Goal: Task Accomplishment & Management: Manage account settings

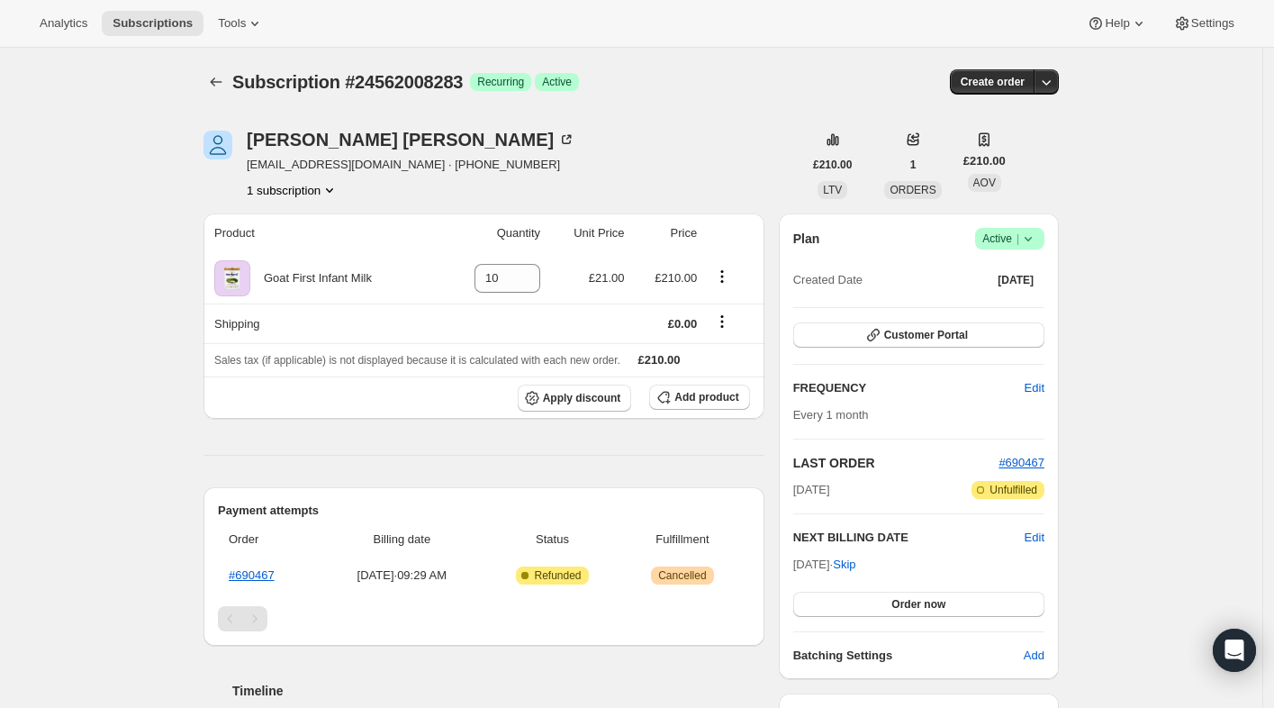
click at [1045, 239] on span "Success Active |" at bounding box center [1009, 239] width 69 height 22
click at [988, 295] on span "Cancel subscription" at bounding box center [1009, 304] width 102 height 18
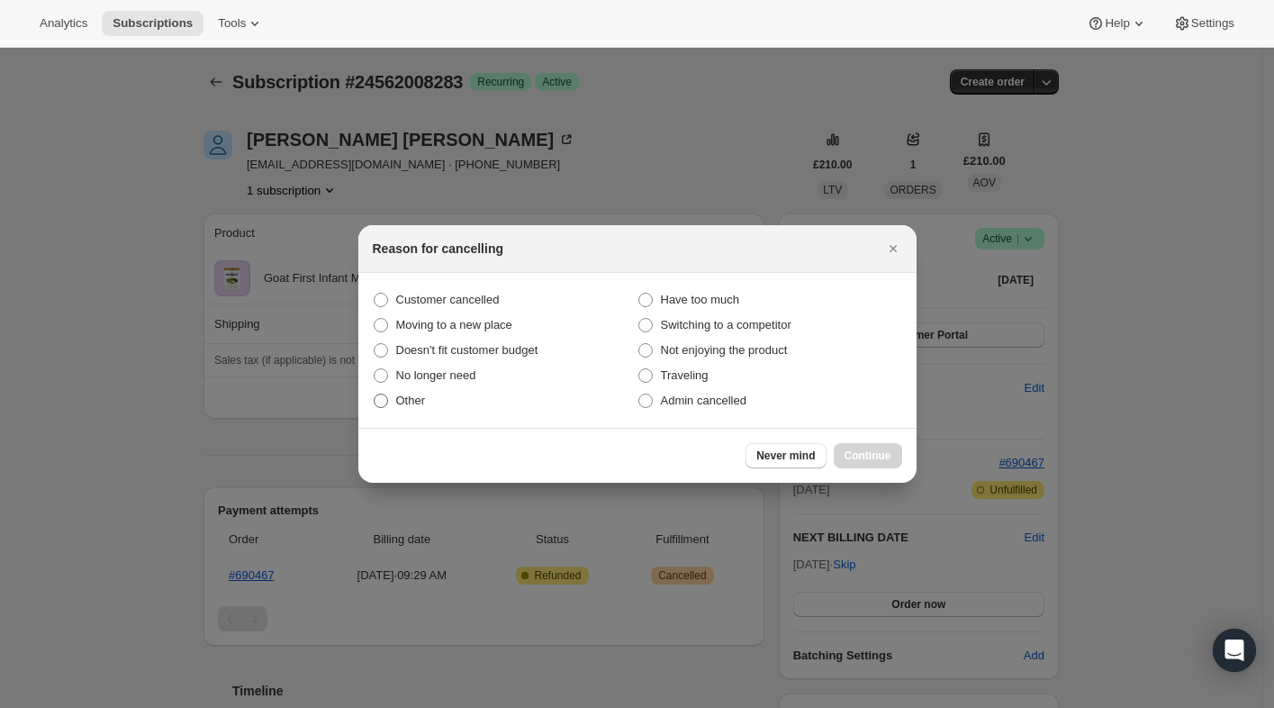
click at [378, 403] on span ":rbj:" at bounding box center [381, 401] width 14 height 14
click at [375, 394] on input "Other" at bounding box center [374, 394] width 1 height 1
radio input "true"
click at [889, 449] on span "Continue" at bounding box center [868, 456] width 47 height 14
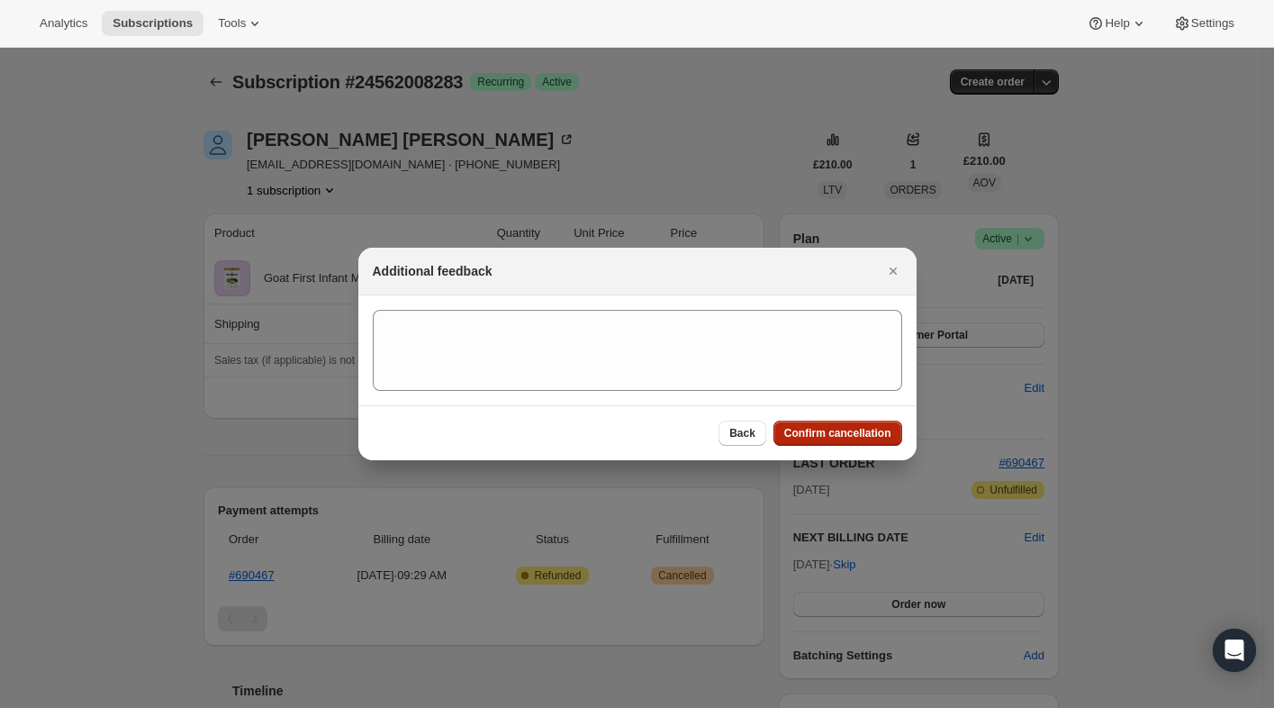
click at [848, 437] on span "Confirm cancellation" at bounding box center [837, 433] width 107 height 14
